Goal: Navigation & Orientation: Go to known website

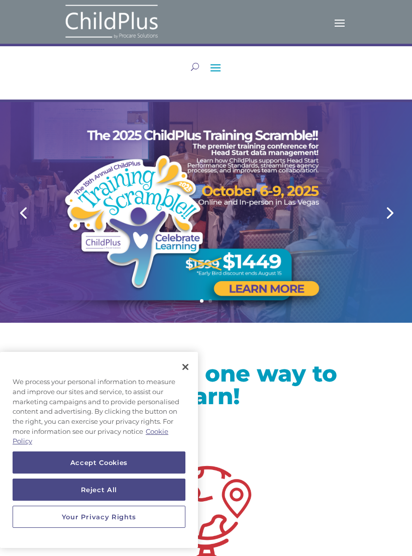
click at [296, 443] on div at bounding box center [206, 519] width 277 height 152
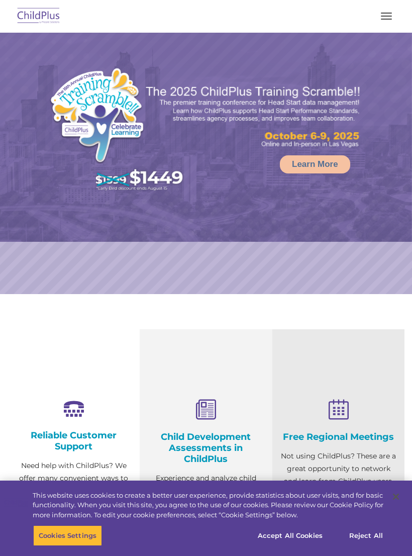
select select "MEDIUM"
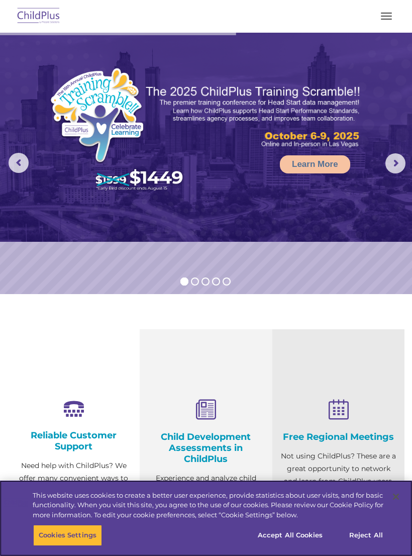
click at [373, 531] on button "Reject All" at bounding box center [366, 535] width 63 height 21
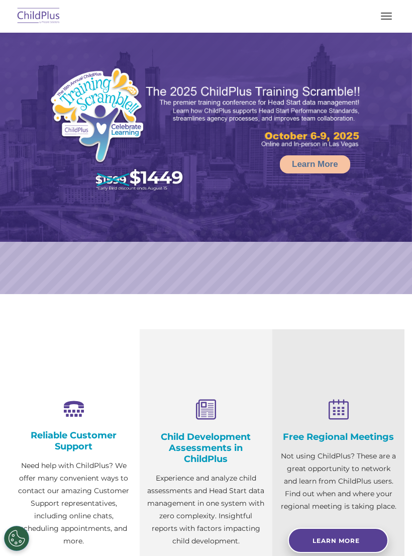
select select "MEDIUM"
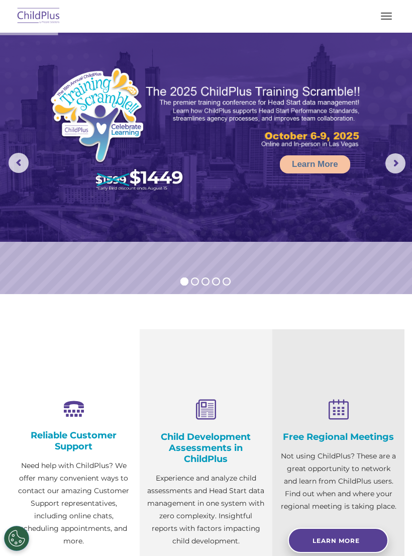
click at [389, 18] on button "button" at bounding box center [386, 16] width 21 height 16
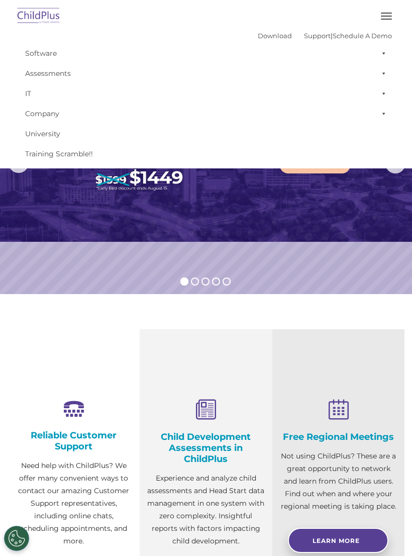
click at [390, 8] on button "button" at bounding box center [386, 16] width 21 height 16
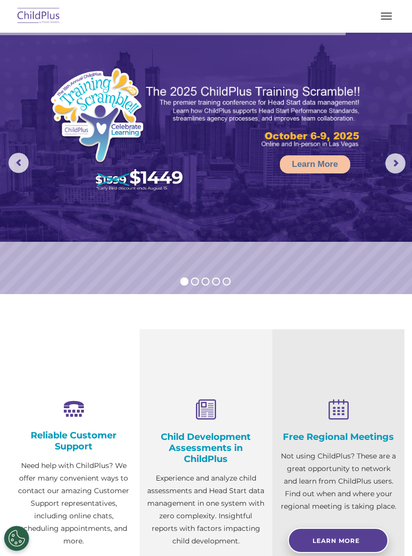
click at [46, 16] on img at bounding box center [38, 17] width 47 height 24
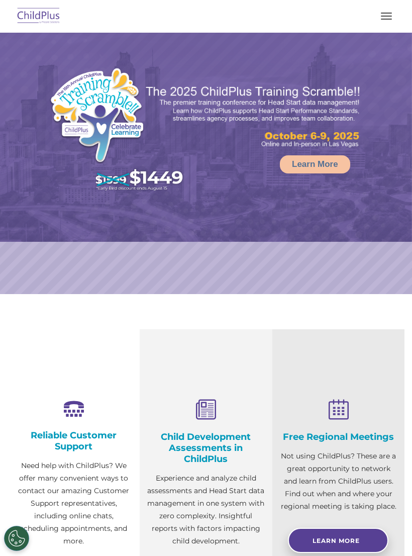
select select "MEDIUM"
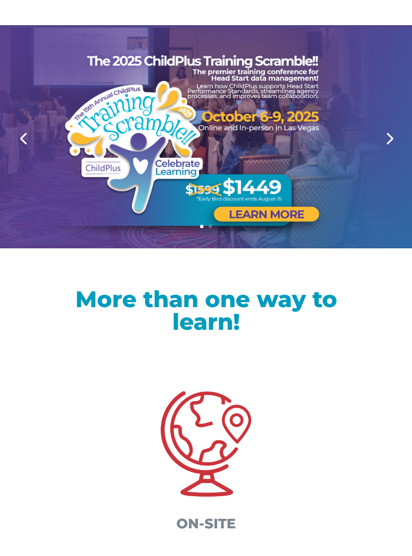
click at [394, 140] on link "Next" at bounding box center [389, 138] width 24 height 24
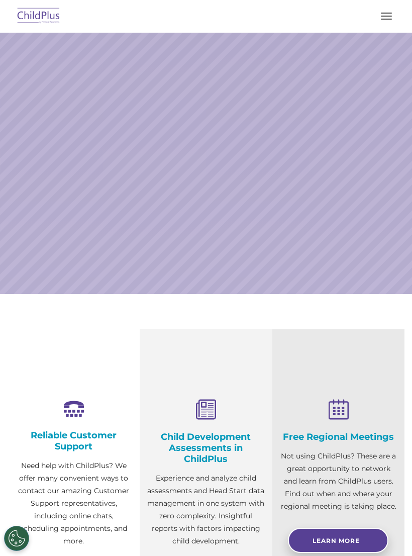
scroll to position [37, 0]
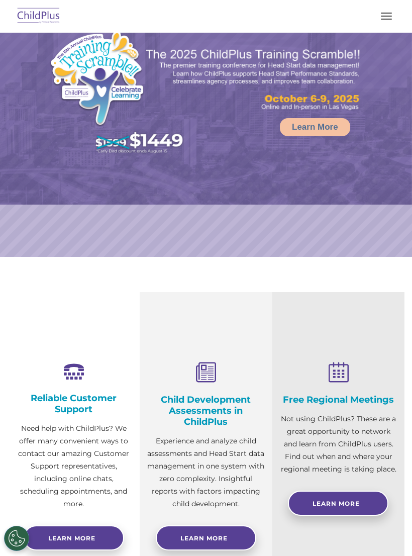
select select "MEDIUM"
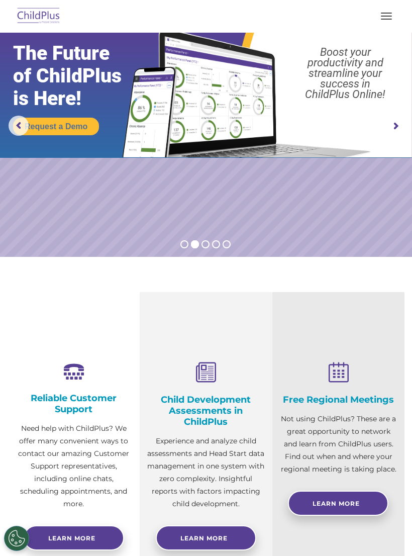
click at [30, 20] on img at bounding box center [38, 17] width 47 height 24
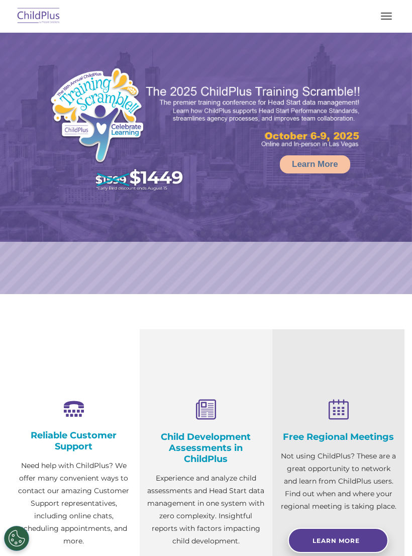
select select "MEDIUM"
